Goal: Find specific page/section: Find specific page/section

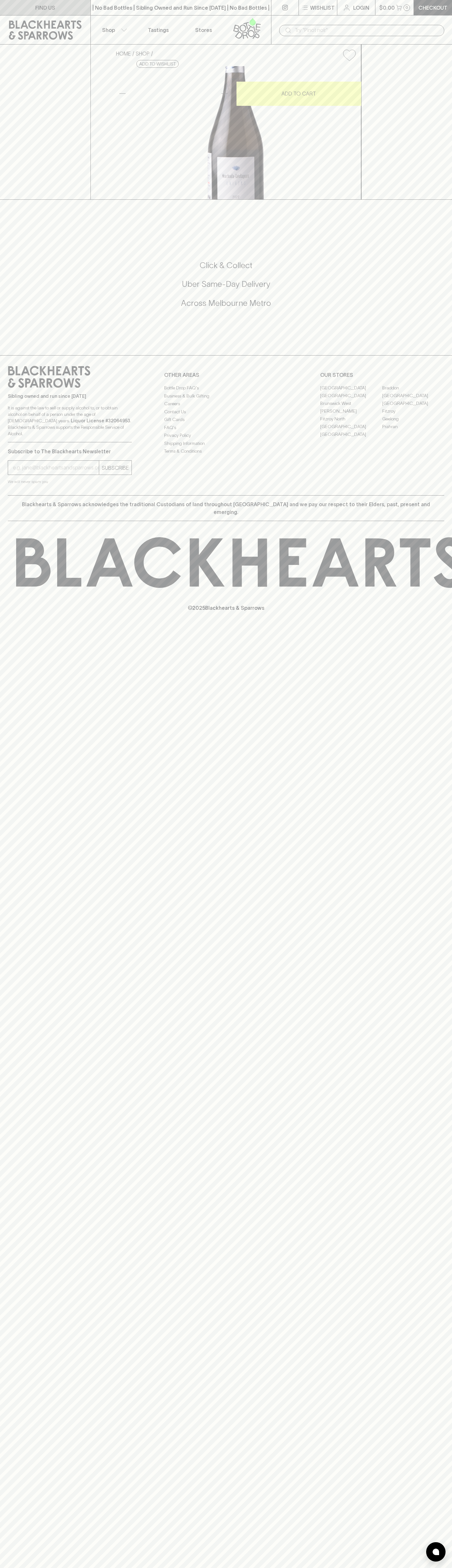
click at [5, 4] on link "FIND US" at bounding box center [45, 7] width 90 height 15
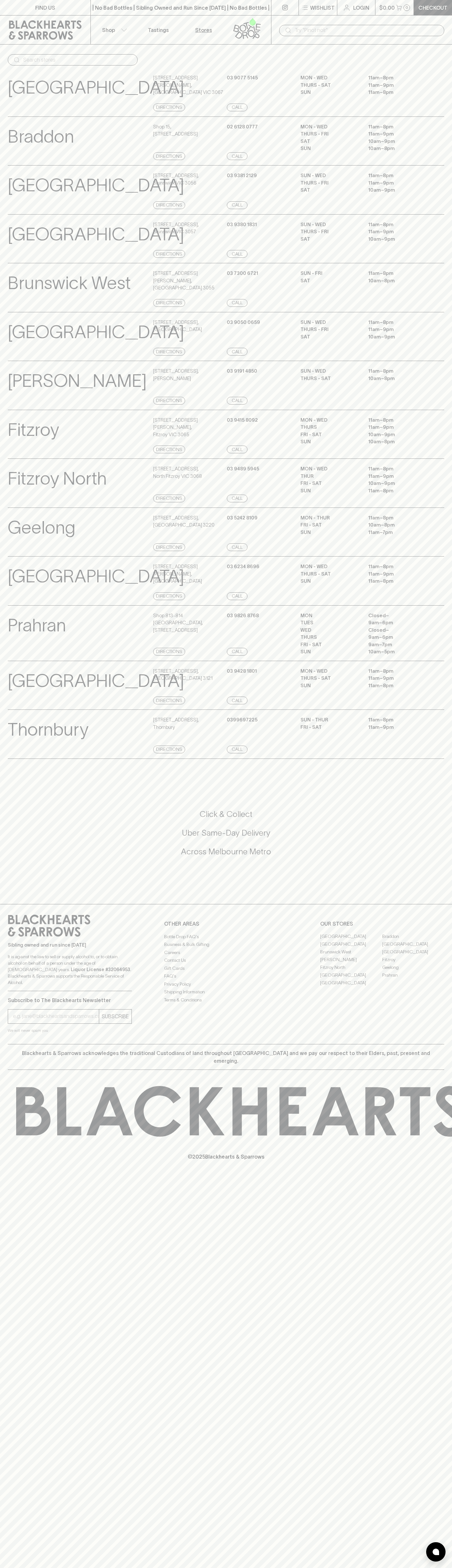
click at [87, 1567] on html "FIND US | No Bad Bottles | Sibling Owned and Run Since 2006 | No Bad Bottles | …" at bounding box center [226, 784] width 452 height 1568
click at [27, 394] on p "[PERSON_NAME]" at bounding box center [77, 381] width 139 height 27
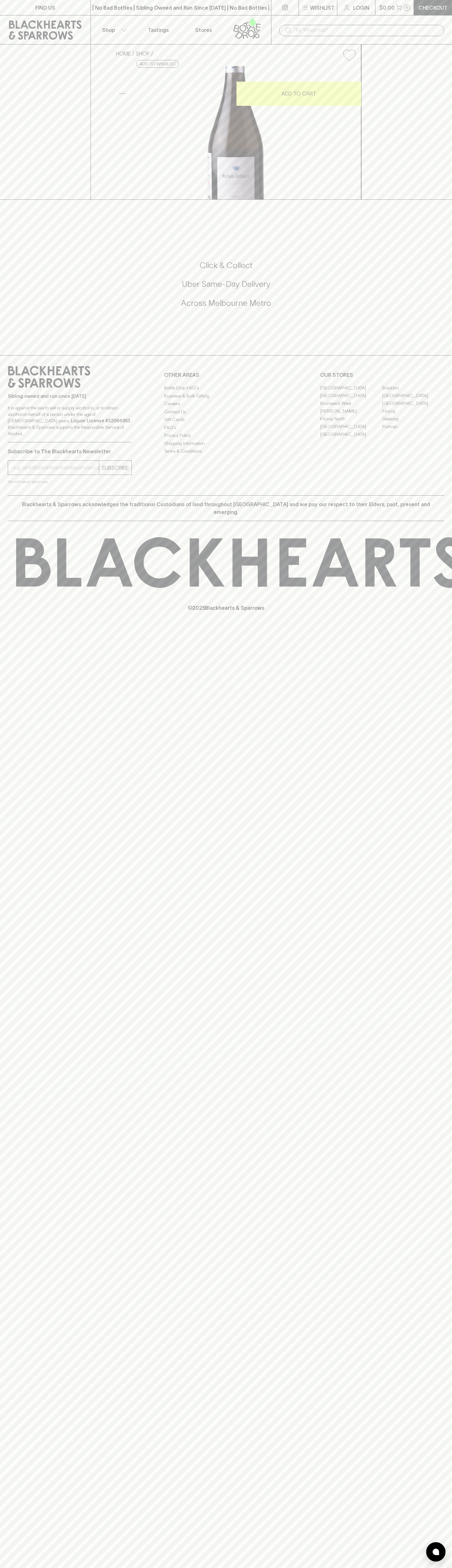
click at [413, 399] on link "[GEOGRAPHIC_DATA]" at bounding box center [413, 395] width 62 height 8
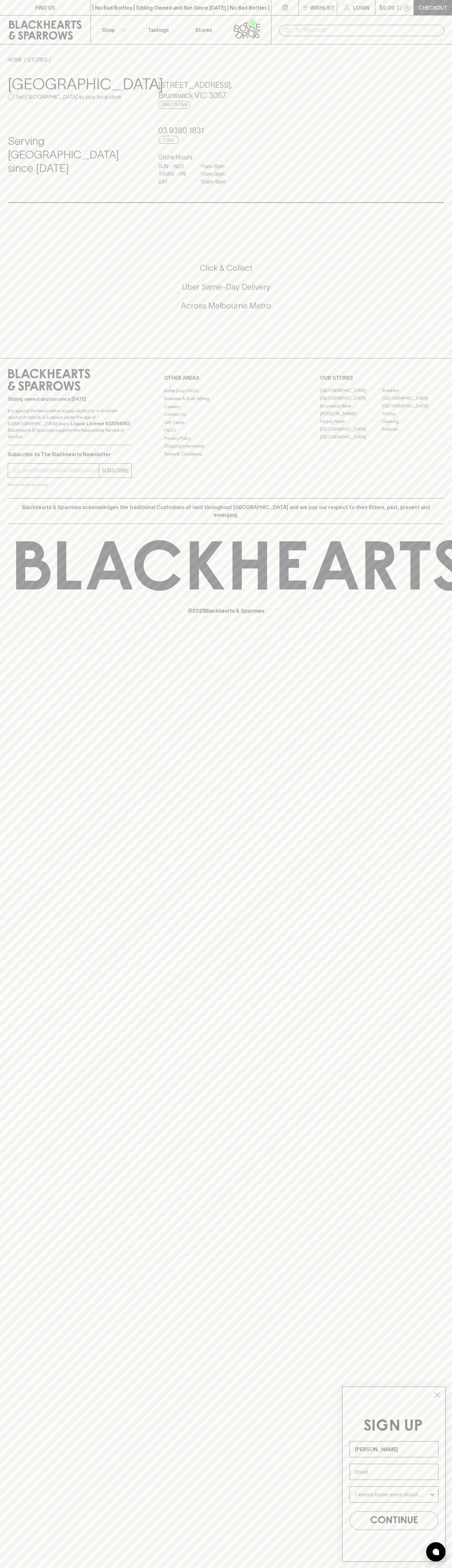
type input "[PERSON_NAME]"
